Goal: Check status: Check status

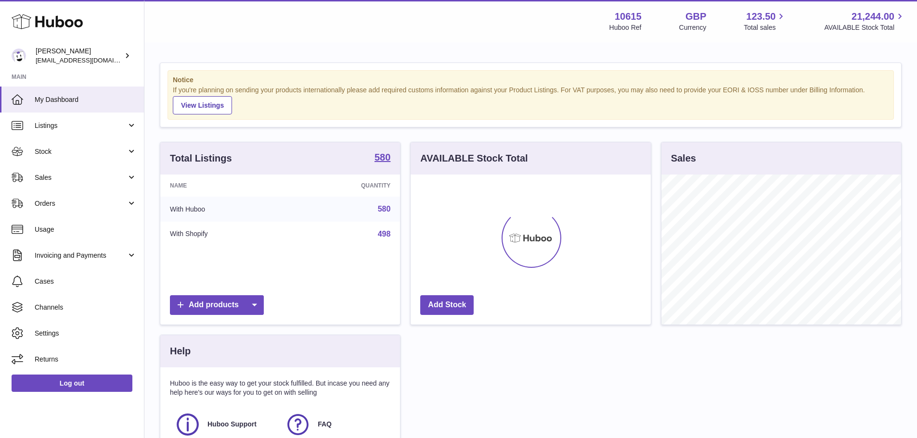
scroll to position [150, 240]
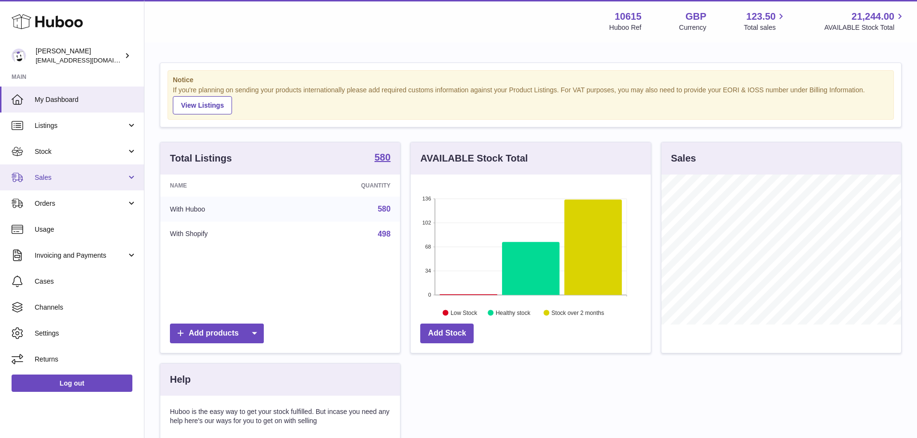
click at [73, 174] on span "Sales" at bounding box center [81, 177] width 92 height 9
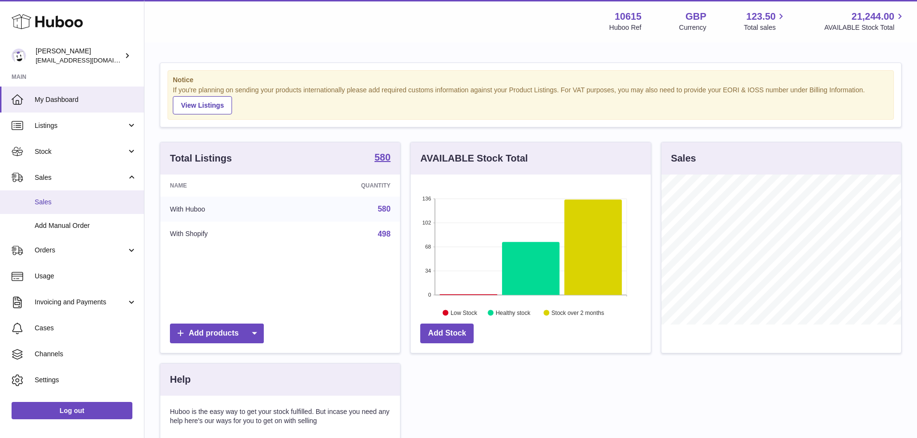
click at [46, 203] on span "Sales" at bounding box center [86, 202] width 102 height 9
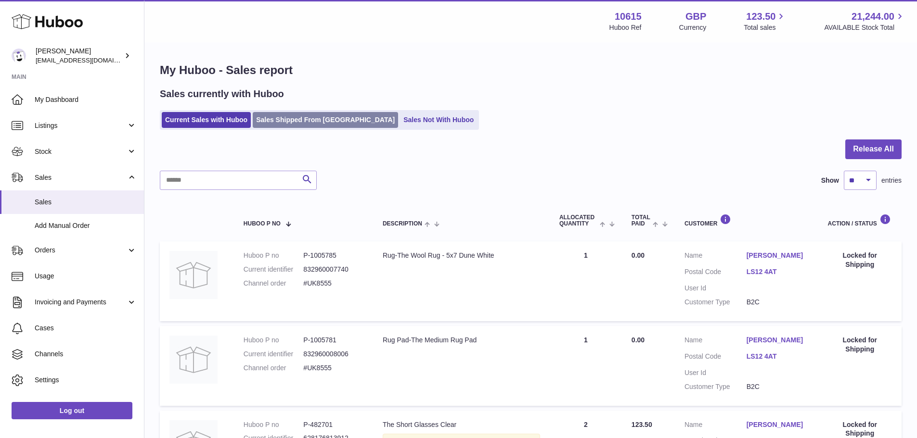
click at [294, 119] on link "Sales Shipped From [GEOGRAPHIC_DATA]" at bounding box center [325, 120] width 145 height 16
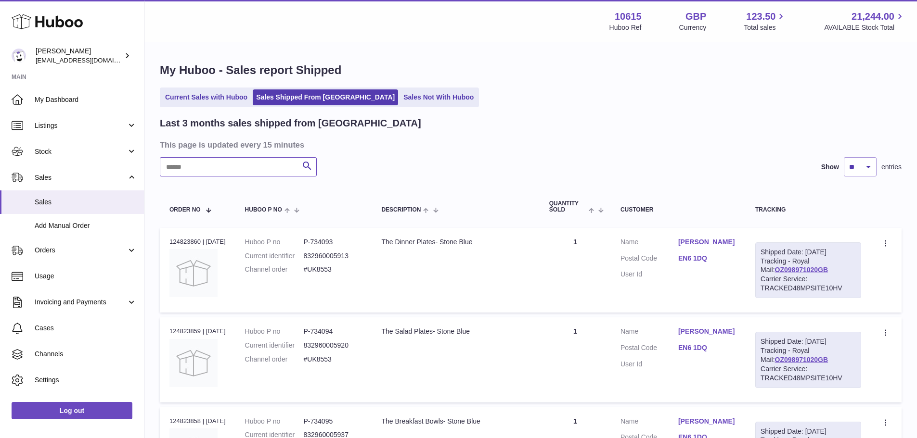
click at [242, 161] on input "text" at bounding box center [238, 166] width 157 height 19
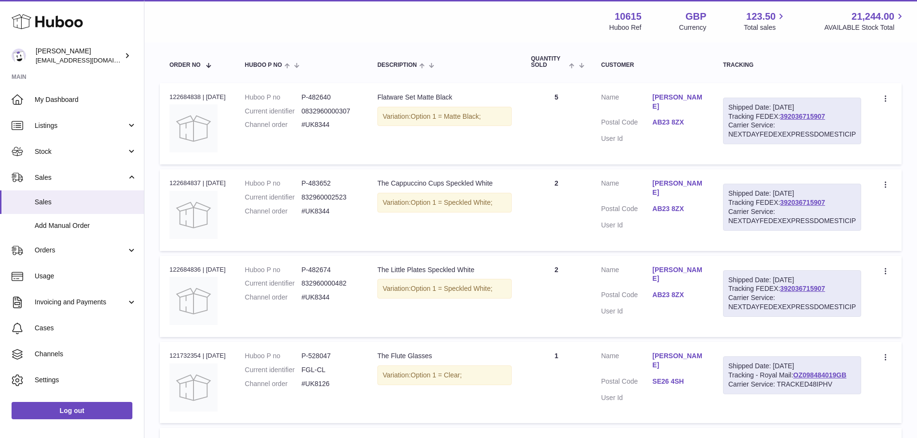
scroll to position [144, 0]
click at [189, 184] on div "Order no 122684837 | [DATE]" at bounding box center [197, 183] width 56 height 9
copy div "122684837"
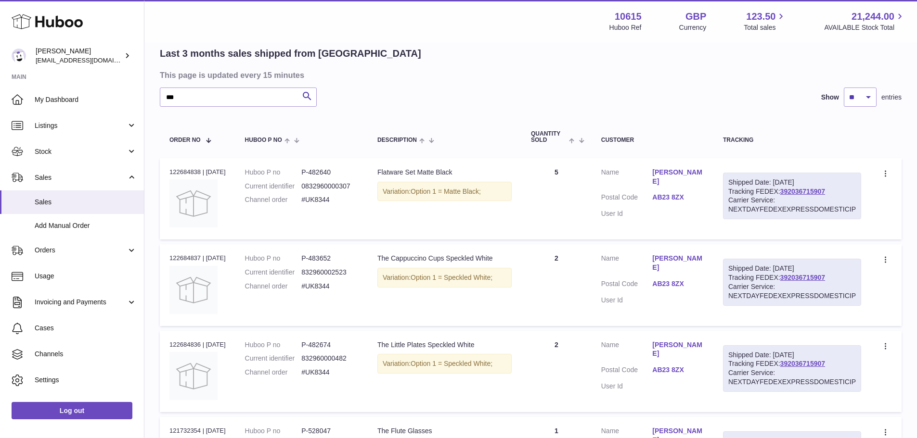
scroll to position [0, 0]
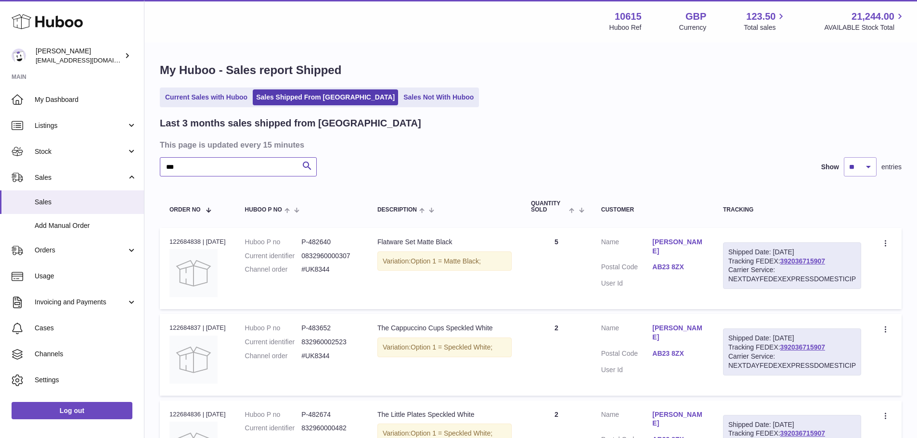
click at [242, 166] on input "***" at bounding box center [238, 166] width 157 height 19
type input "*"
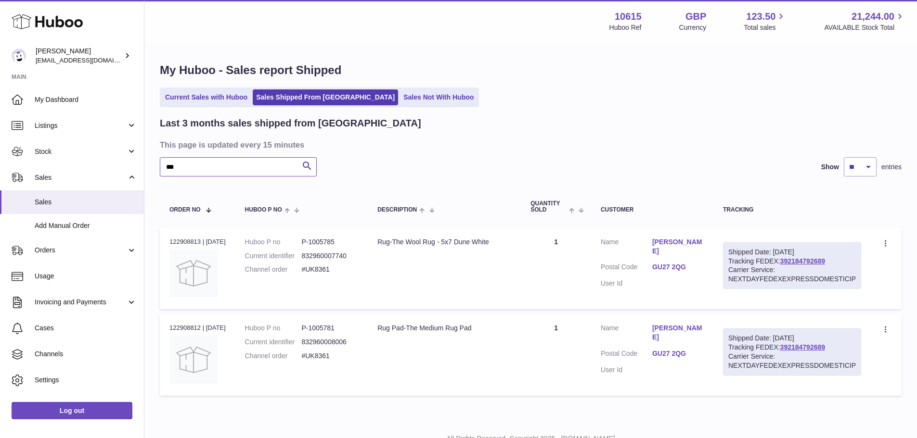
type input "***"
click at [189, 241] on div "Order no 122908813 | [DATE]" at bounding box center [197, 242] width 56 height 9
copy div "122908813"
